Goal: Task Accomplishment & Management: Use online tool/utility

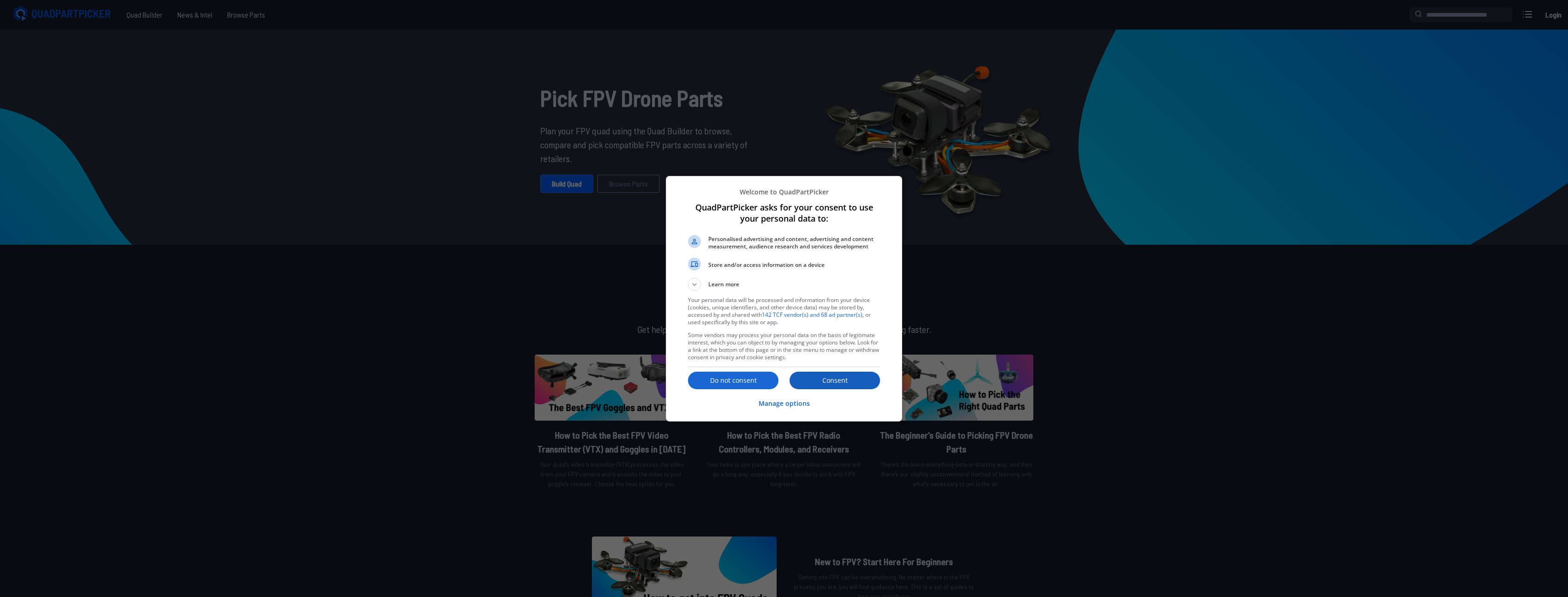
click at [854, 377] on p "Consent" at bounding box center [835, 380] width 90 height 9
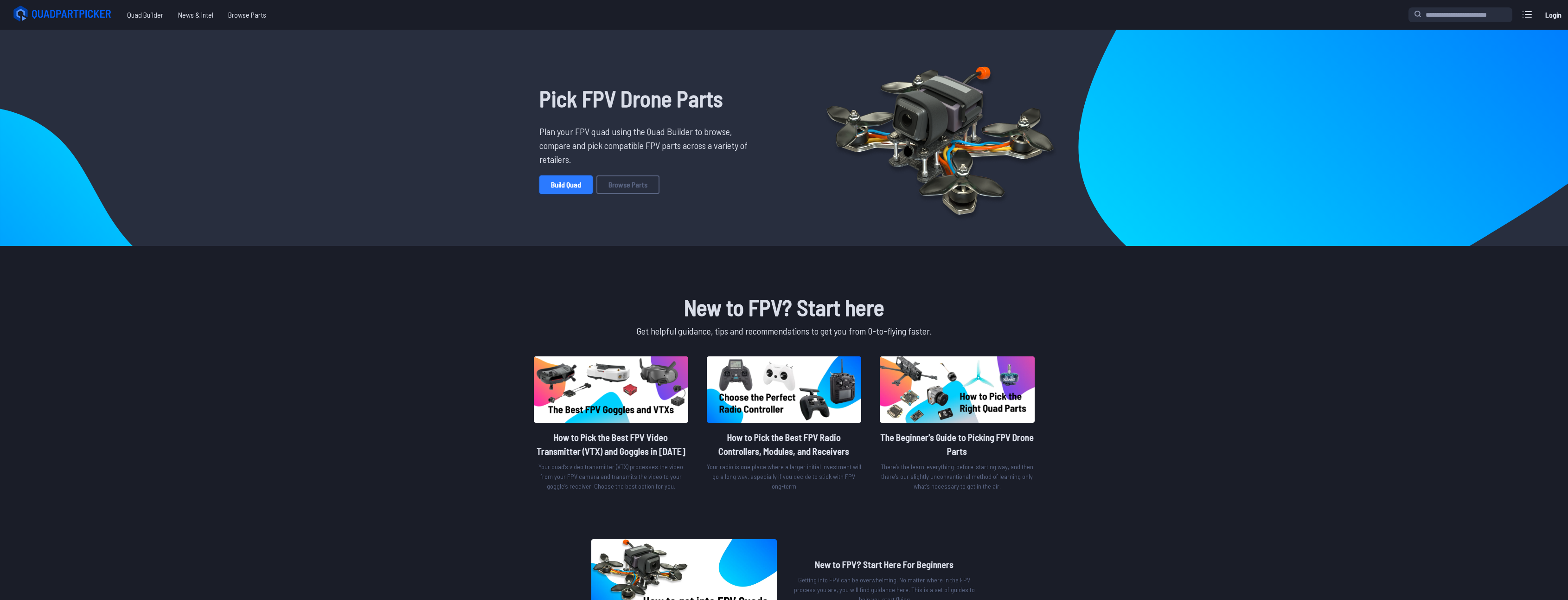
click at [579, 188] on link "Build Quad" at bounding box center [565, 185] width 53 height 18
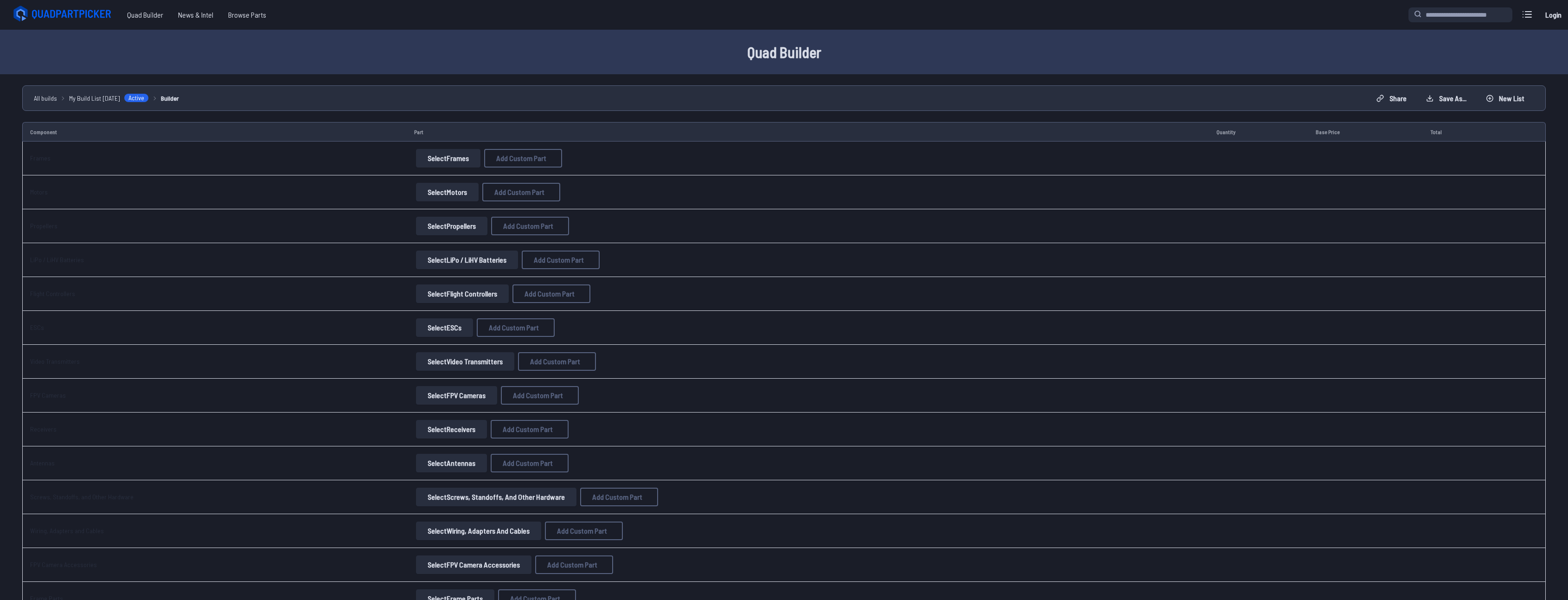
click at [443, 164] on button "Select Frames" at bounding box center [448, 158] width 65 height 18
click at [456, 157] on button "Select Frames" at bounding box center [448, 158] width 65 height 18
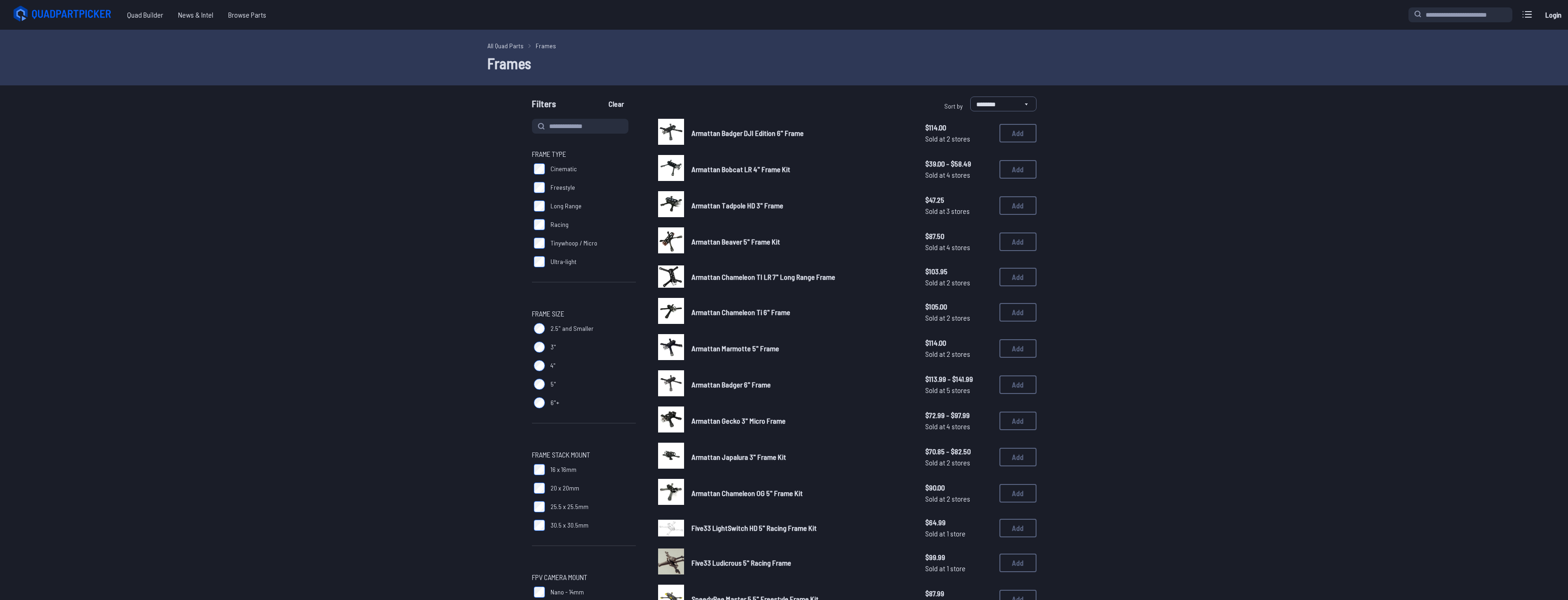
click at [674, 275] on img at bounding box center [671, 276] width 26 height 23
